Goal: Transaction & Acquisition: Purchase product/service

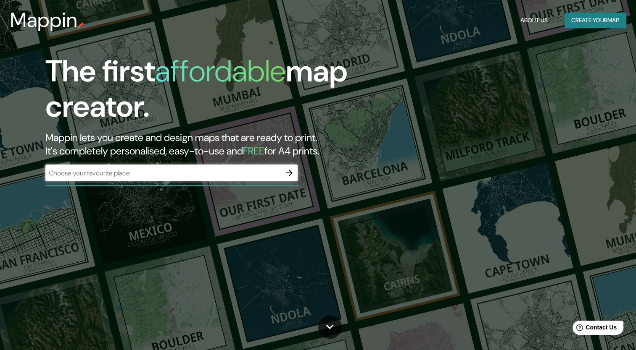
drag, startPoint x: 437, startPoint y: 29, endPoint x: 396, endPoint y: 159, distance: 136.7
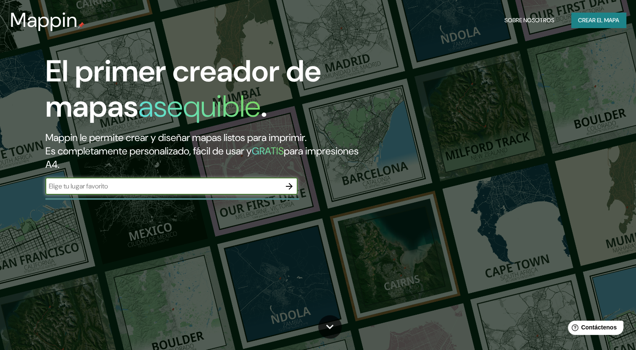
click at [193, 191] on input "text" at bounding box center [162, 187] width 235 height 10
click at [82, 187] on input "text" at bounding box center [162, 187] width 235 height 10
type input "L"
type input "CERCADO DE [GEOGRAPHIC_DATA]"
click at [287, 184] on icon "button" at bounding box center [289, 187] width 10 height 10
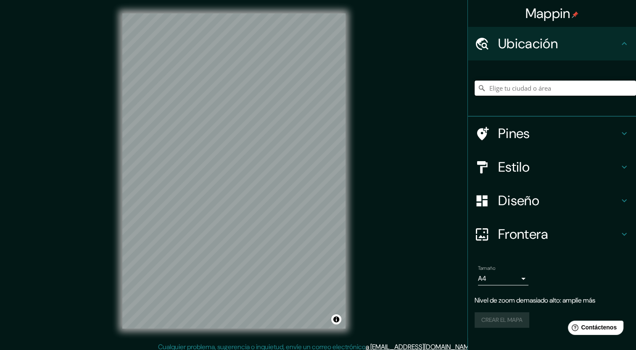
click at [508, 94] on input "Elige tu ciudad o área" at bounding box center [554, 88] width 161 height 15
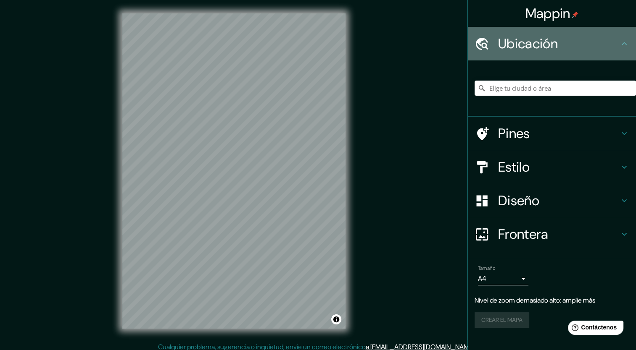
click at [564, 46] on h4 "Ubicación" at bounding box center [558, 43] width 121 height 17
click at [624, 45] on icon at bounding box center [624, 44] width 10 height 10
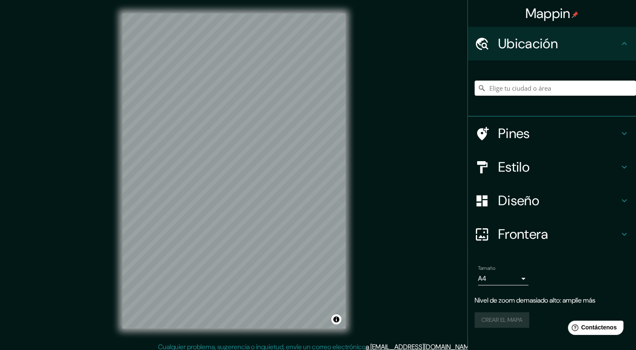
click at [526, 99] on div at bounding box center [554, 88] width 161 height 42
click at [524, 90] on input "Elige tu ciudad o área" at bounding box center [554, 88] width 161 height 15
click at [521, 89] on input "[GEOGRAPHIC_DATA]" at bounding box center [554, 88] width 161 height 15
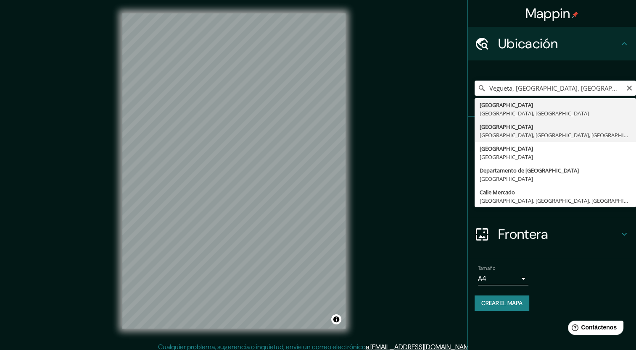
type input "[GEOGRAPHIC_DATA], [GEOGRAPHIC_DATA], [GEOGRAPHIC_DATA], [GEOGRAPHIC_DATA]"
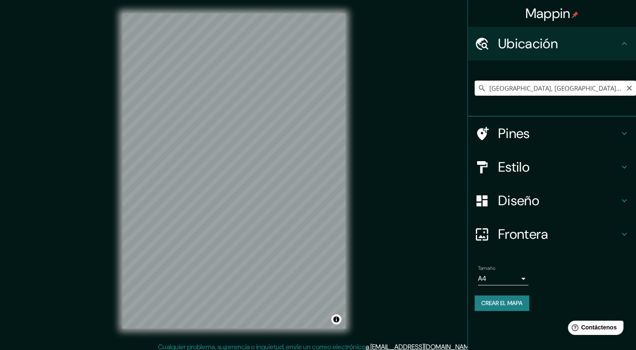
type textarea "P"
drag, startPoint x: 525, startPoint y: 86, endPoint x: 551, endPoint y: 89, distance: 26.6
click at [551, 89] on input "[GEOGRAPHIC_DATA], [GEOGRAPHIC_DATA], [GEOGRAPHIC_DATA], [GEOGRAPHIC_DATA]" at bounding box center [554, 88] width 161 height 15
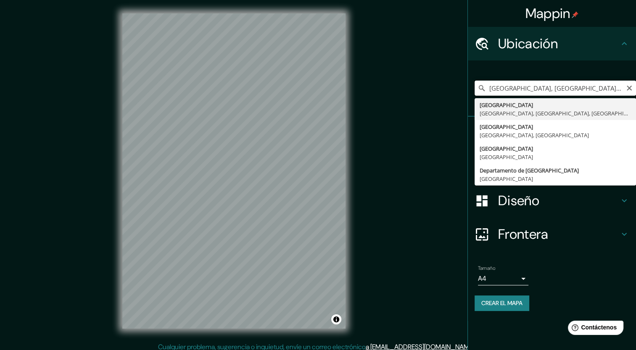
type input "[GEOGRAPHIC_DATA], [GEOGRAPHIC_DATA], [GEOGRAPHIC_DATA], [GEOGRAPHIC_DATA]"
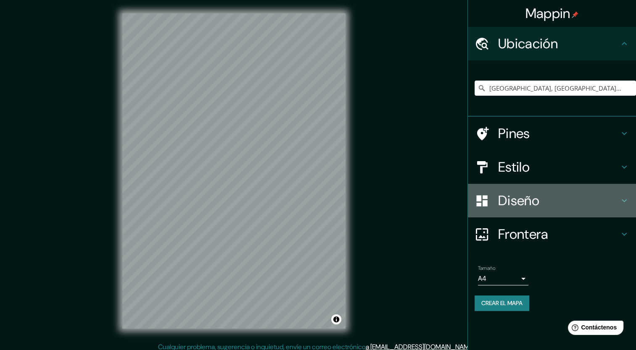
click at [536, 203] on h4 "Diseño" at bounding box center [558, 200] width 121 height 17
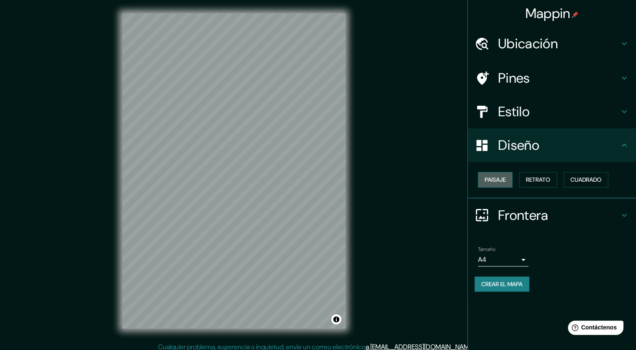
click at [485, 176] on font "Paisaje" at bounding box center [495, 180] width 21 height 11
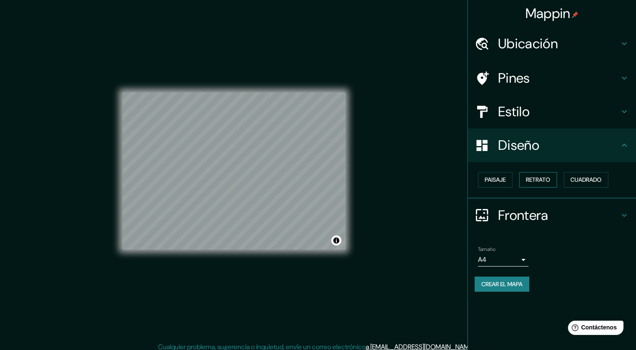
click at [540, 180] on font "Retrato" at bounding box center [538, 180] width 24 height 11
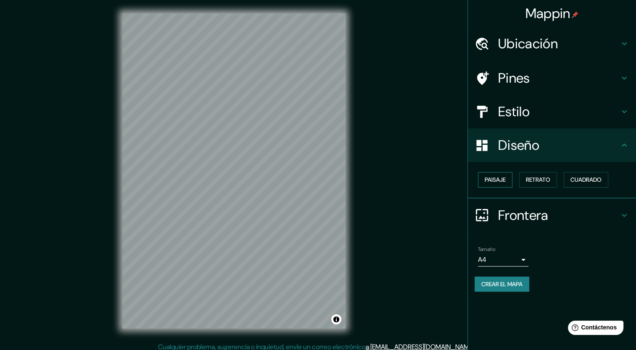
click at [496, 180] on font "Paisaje" at bounding box center [495, 180] width 21 height 11
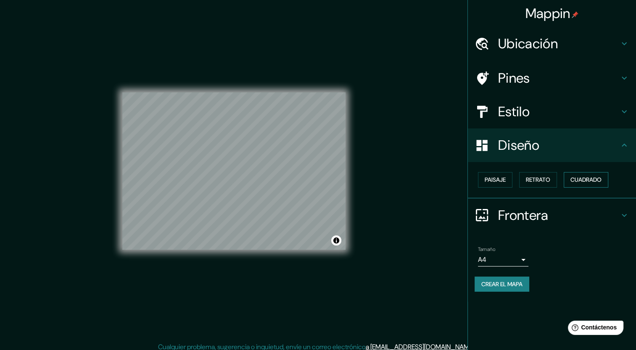
click at [596, 179] on font "Cuadrado" at bounding box center [585, 180] width 31 height 11
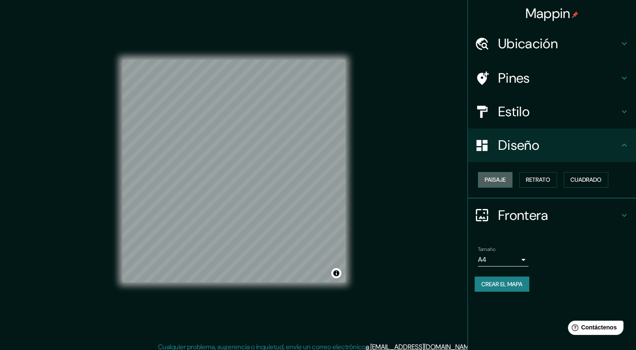
click at [495, 182] on font "Paisaje" at bounding box center [495, 180] width 21 height 11
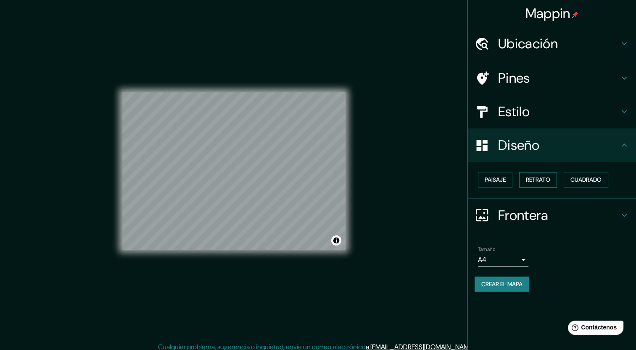
click at [529, 184] on font "Retrato" at bounding box center [538, 180] width 24 height 11
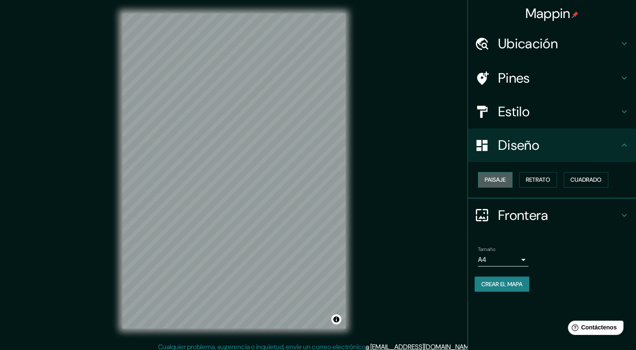
click at [500, 178] on font "Paisaje" at bounding box center [495, 180] width 21 height 11
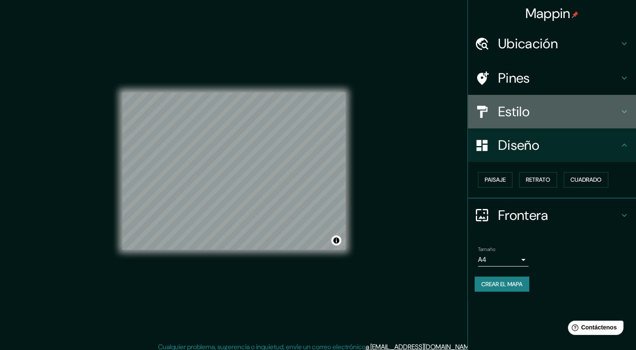
click at [533, 112] on h4 "Estilo" at bounding box center [558, 111] width 121 height 17
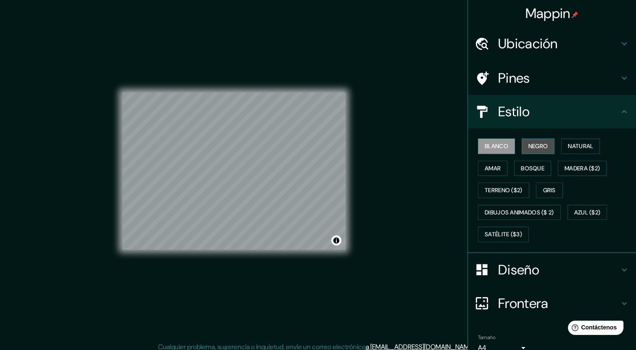
click at [528, 146] on font "Negro" at bounding box center [538, 146] width 20 height 11
click at [576, 146] on font "Natural" at bounding box center [580, 146] width 25 height 11
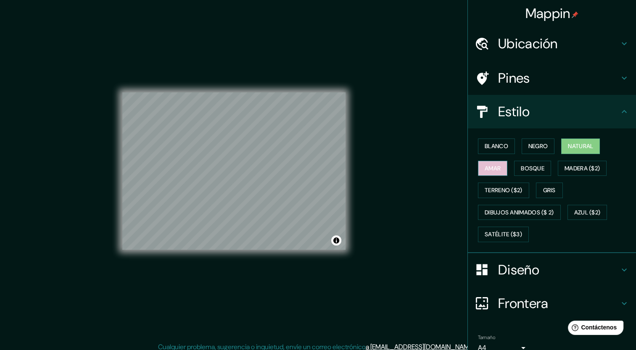
click at [487, 169] on font "Amar" at bounding box center [493, 168] width 16 height 11
click at [546, 169] on div "Blanco Negro Natural [PERSON_NAME] ($2) Terreno ($2) Gris Dibujos animados ($ 2…" at bounding box center [554, 190] width 161 height 111
click at [533, 166] on font "Bosque" at bounding box center [533, 168] width 24 height 11
click at [575, 151] on font "Natural" at bounding box center [580, 146] width 25 height 11
click at [574, 168] on font "Madera ($2)" at bounding box center [581, 168] width 35 height 11
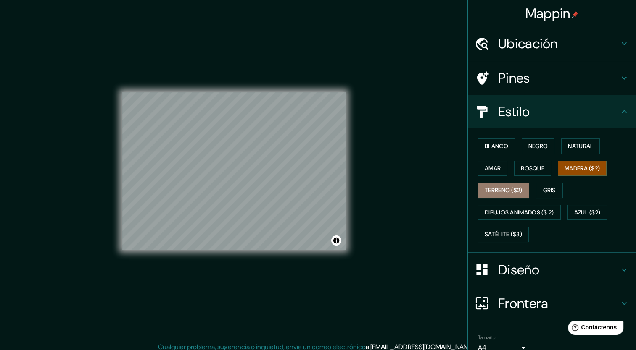
click at [494, 191] on font "Terreno ($2)" at bounding box center [504, 190] width 38 height 11
click at [546, 192] on font "Gris" at bounding box center [549, 190] width 13 height 11
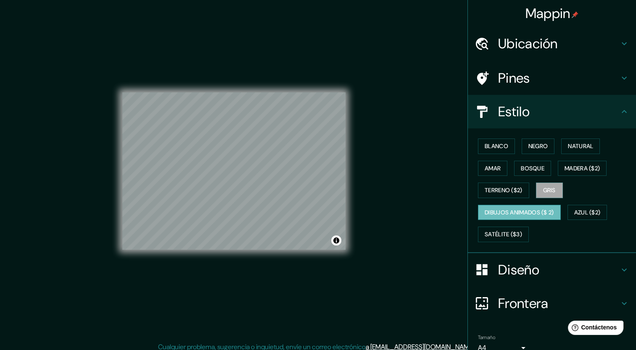
click at [504, 208] on font "Dibujos animados ($ 2)" at bounding box center [519, 213] width 69 height 11
click at [582, 208] on font "Azul ($2)" at bounding box center [587, 213] width 26 height 11
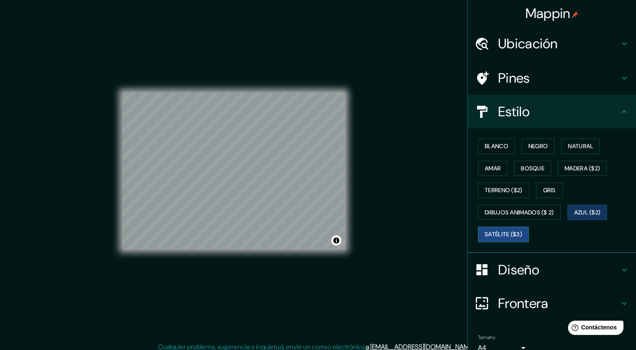
click at [497, 237] on font "Satélite ($3)" at bounding box center [503, 234] width 37 height 11
click at [310, 174] on div "© Mapbox © OpenStreetMap Improve this map © Maxar" at bounding box center [234, 171] width 250 height 342
